Goal: Find specific page/section: Find specific page/section

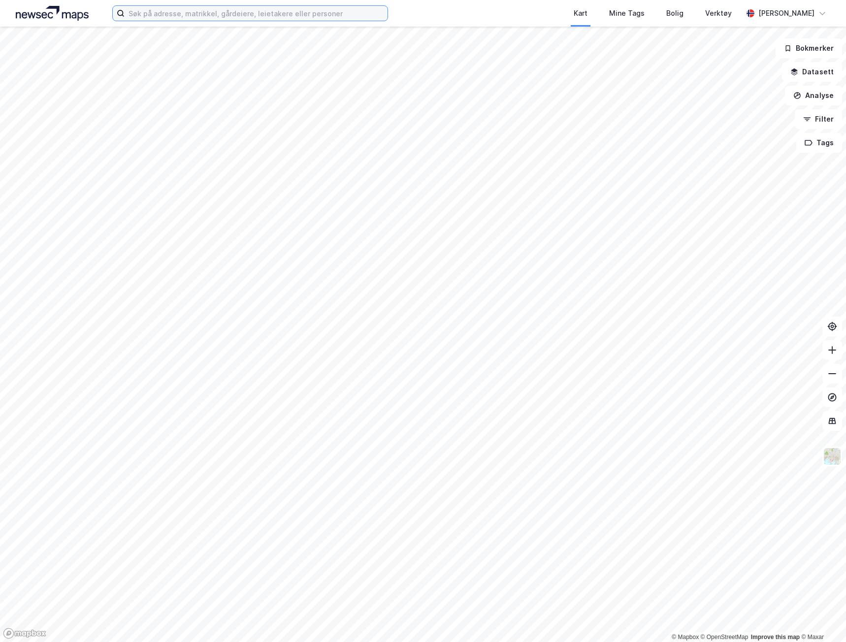
click at [242, 15] on input at bounding box center [256, 13] width 263 height 15
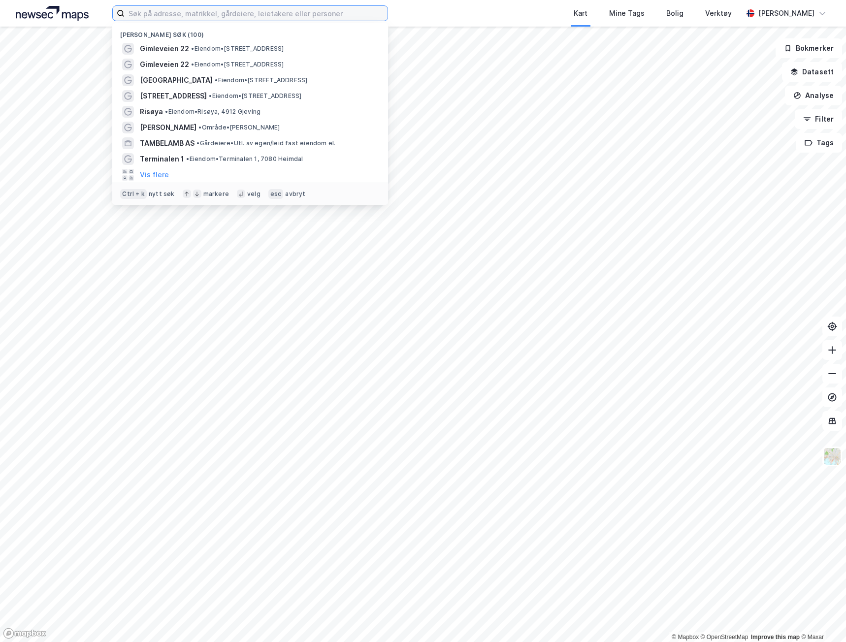
paste input "[STREET_ADDRESS]"
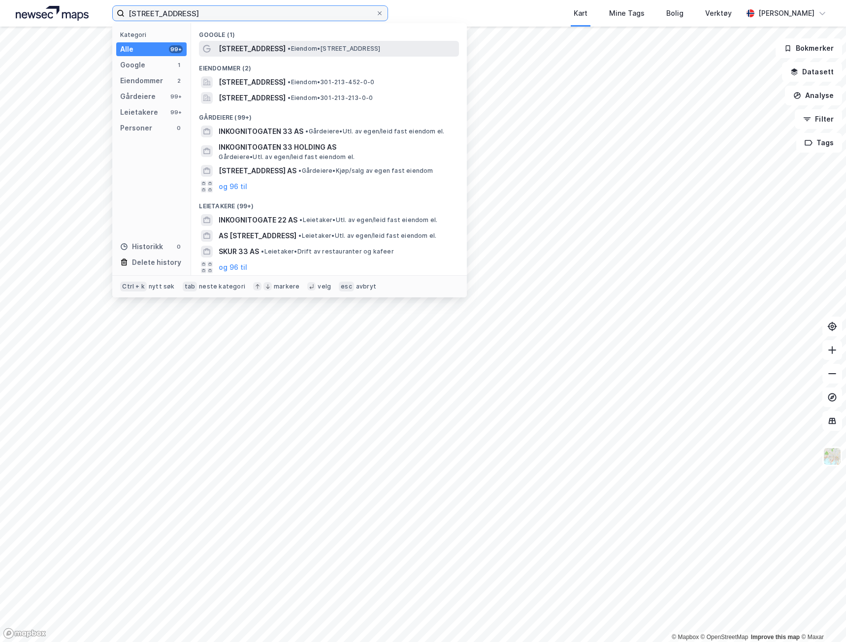
type input "[STREET_ADDRESS]"
